Goal: Task Accomplishment & Management: Manage account settings

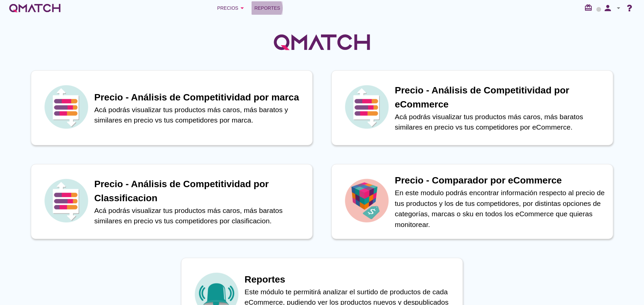
click at [267, 5] on span "Reportes" at bounding box center [267, 8] width 26 height 8
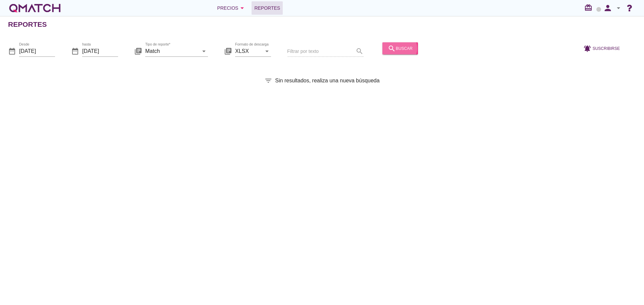
click at [397, 51] on div "search buscar" at bounding box center [400, 48] width 25 height 8
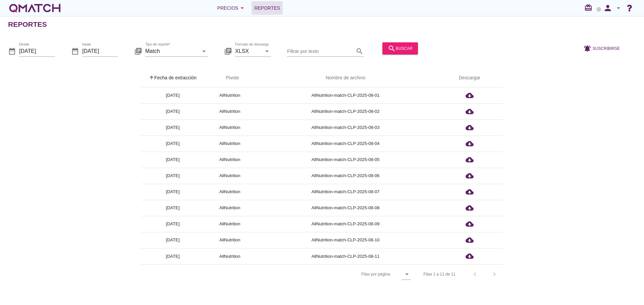
click at [176, 75] on th "arrow_upward Fecha de extracción" at bounding box center [173, 78] width 64 height 19
click at [610, 7] on icon "person" at bounding box center [607, 7] width 13 height 9
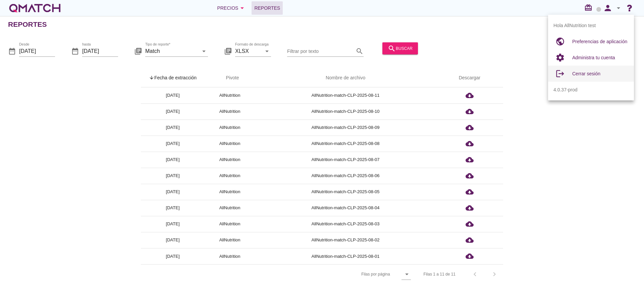
click at [591, 72] on span "Cerrar sesión" at bounding box center [586, 73] width 28 height 5
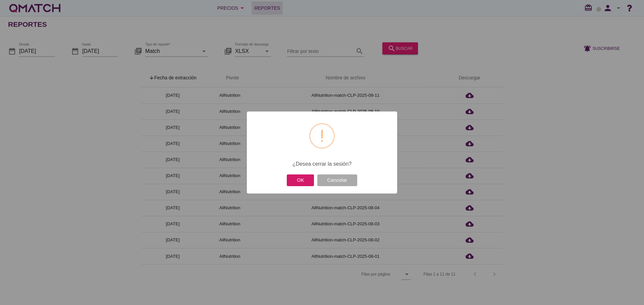
click at [296, 181] on button "OK" at bounding box center [300, 181] width 27 height 12
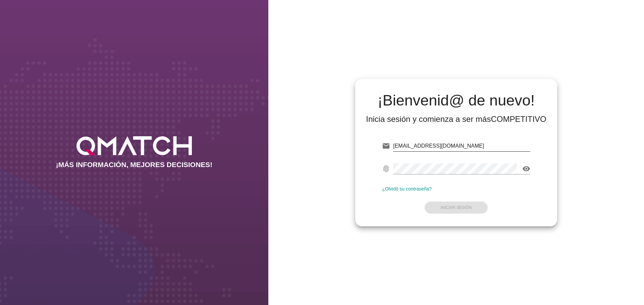
click at [458, 147] on input "test@test.allnutrition.cl" at bounding box center [461, 146] width 137 height 11
type input "test@test.cencosud.com.ar"
click at [450, 213] on button "Iniciar Sesión" at bounding box center [456, 208] width 63 height 12
